Goal: Transaction & Acquisition: Purchase product/service

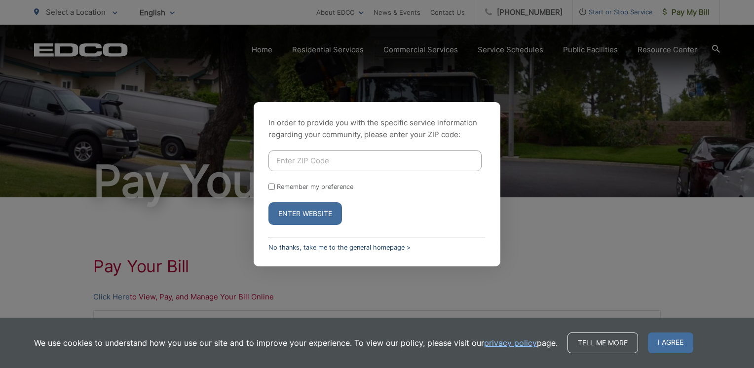
click at [330, 247] on link "No thanks, take me to the general homepage >" at bounding box center [340, 247] width 142 height 7
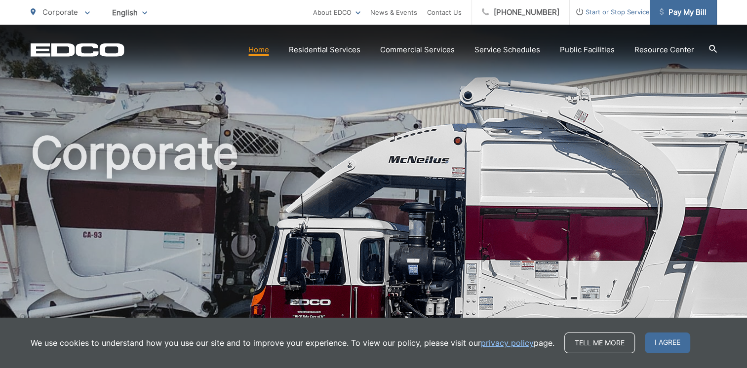
click at [698, 7] on span "Pay My Bill" at bounding box center [683, 12] width 47 height 12
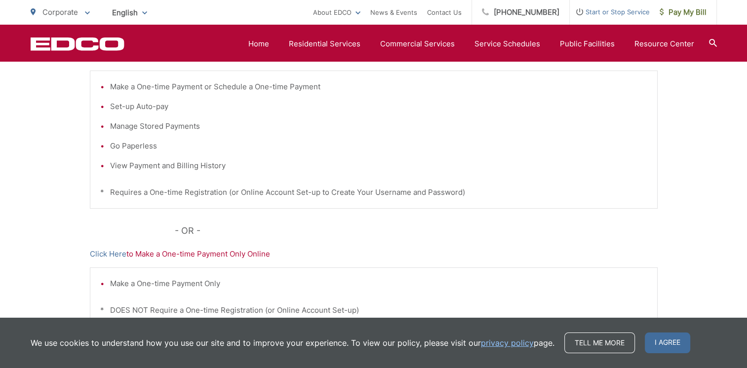
scroll to position [241, 0]
click at [196, 254] on p "Click Here to Make a One-time Payment Only Online" at bounding box center [374, 253] width 568 height 12
click at [109, 252] on link "Click Here" at bounding box center [108, 253] width 37 height 12
